Goal: Navigation & Orientation: Find specific page/section

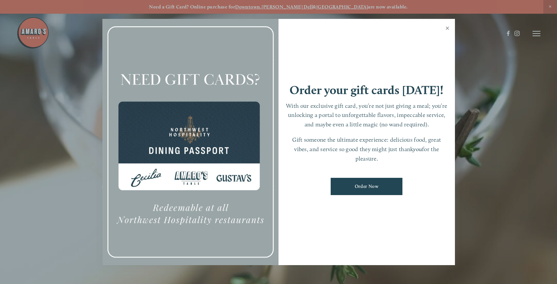
click at [443, 27] on link "Close" at bounding box center [447, 29] width 13 height 18
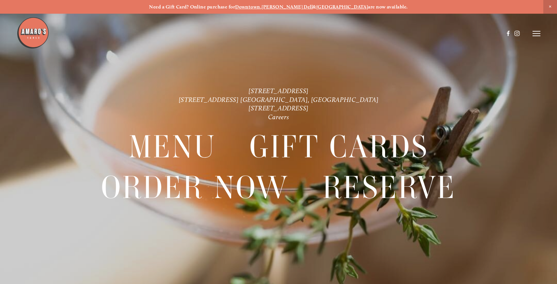
click at [531, 33] on header "Menu Order Now Visit Gallery 0" at bounding box center [279, 33] width 524 height 67
click at [534, 34] on line at bounding box center [537, 34] width 8 height 0
click at [414, 33] on span "Menu" at bounding box center [409, 34] width 12 height 6
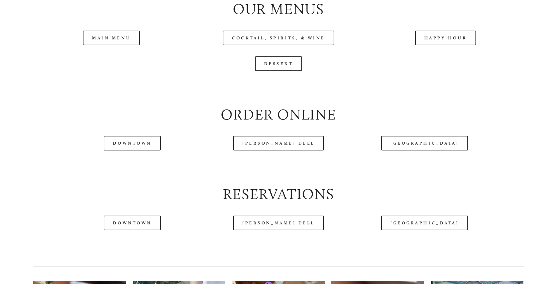
scroll to position [750, 0]
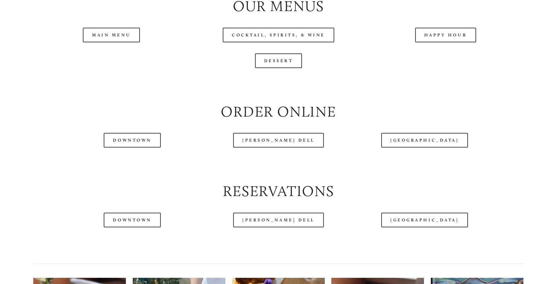
click at [113, 37] on header "Menu Order Now Visit Gallery 0" at bounding box center [279, 17] width 524 height 67
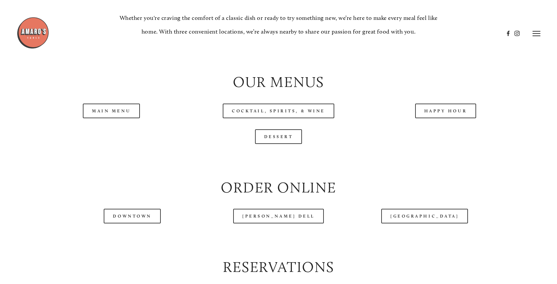
scroll to position [652, 0]
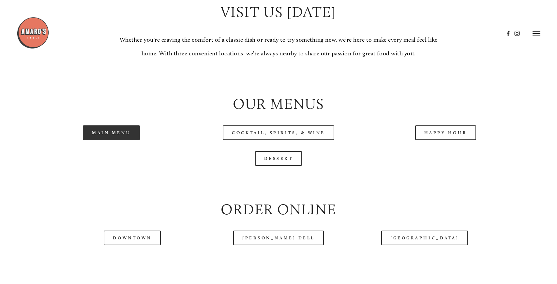
click at [105, 135] on link "Main Menu" at bounding box center [111, 133] width 57 height 15
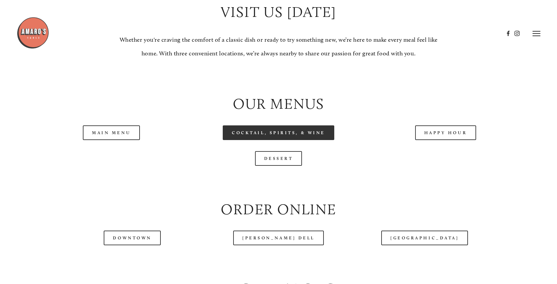
click at [310, 139] on link "Cocktail, Spirits, & Wine" at bounding box center [279, 133] width 112 height 15
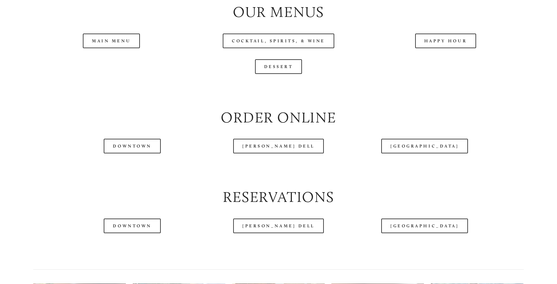
scroll to position [750, 0]
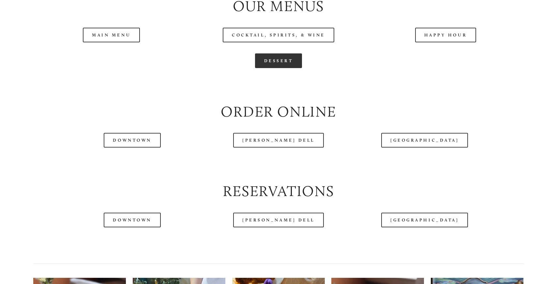
click at [271, 65] on link "Dessert" at bounding box center [278, 60] width 47 height 15
